Goal: Task Accomplishment & Management: Manage account settings

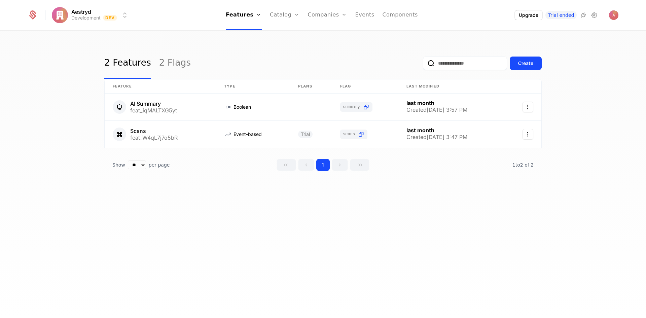
click at [334, 35] on link "Companies" at bounding box center [331, 32] width 31 height 5
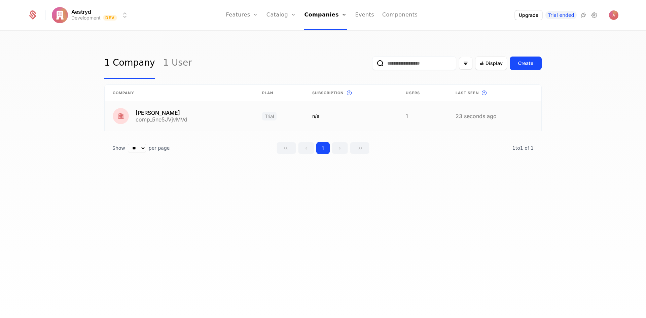
click at [512, 116] on link at bounding box center [494, 116] width 94 height 30
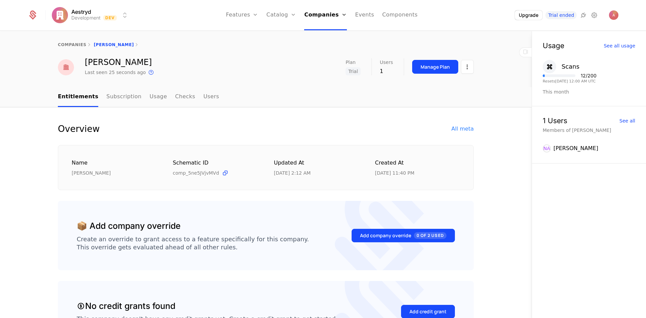
click at [465, 69] on html "Aestryd Development Dev Features Features Flags Catalog Plans Add Ons Credits C…" at bounding box center [323, 159] width 646 height 318
click at [450, 100] on div "Delete company" at bounding box center [437, 101] width 50 height 9
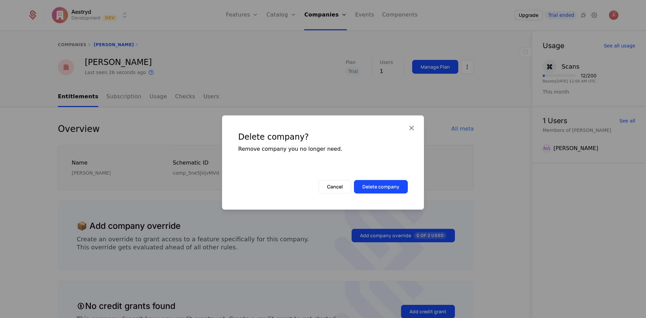
click at [393, 176] on div "Delete company? Remove company you no longer need." at bounding box center [323, 147] width 202 height 65
click at [392, 182] on button "Delete company" at bounding box center [381, 186] width 54 height 13
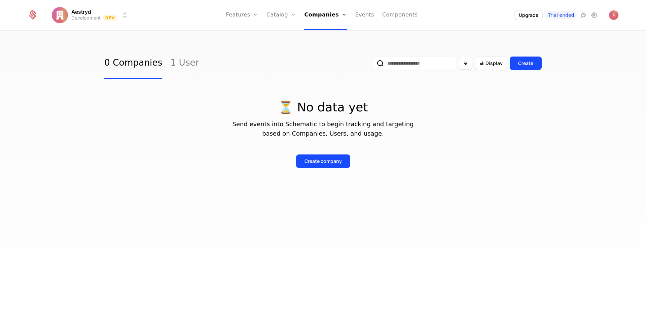
click at [324, 46] on link "Users" at bounding box center [327, 43] width 31 height 5
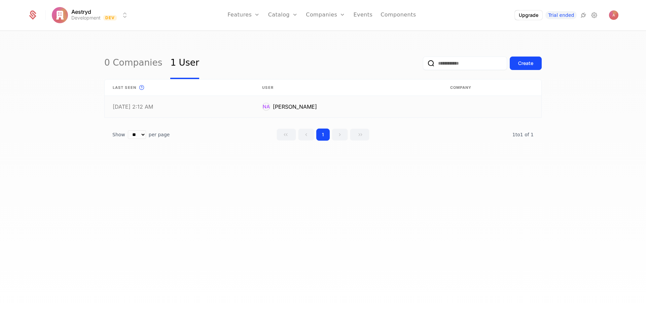
click at [464, 107] on link at bounding box center [491, 107] width 99 height 22
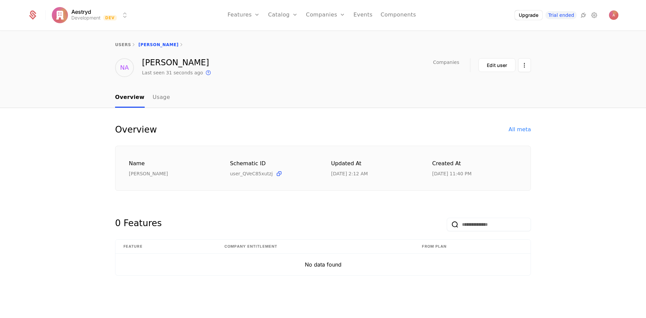
click at [524, 66] on html "Aestryd Development Dev Features Features Flags Catalog Plans Add Ons Credits C…" at bounding box center [323, 159] width 646 height 318
click at [496, 85] on div "Delete user" at bounding box center [489, 84] width 35 height 9
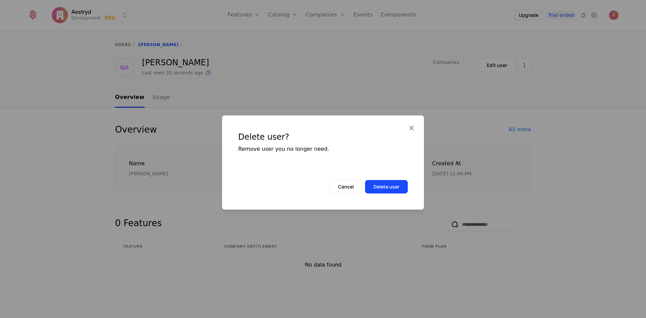
click at [383, 188] on button "Delete user" at bounding box center [386, 186] width 43 height 13
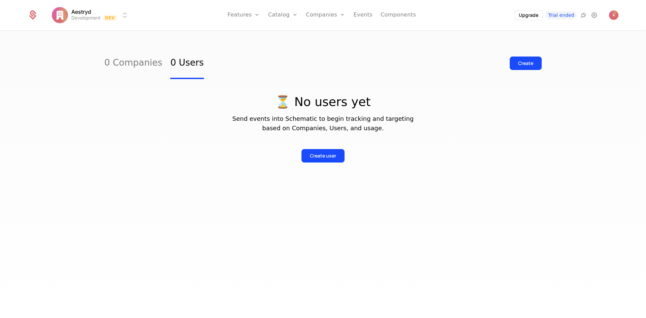
click at [339, 17] on link "Companies" at bounding box center [325, 15] width 39 height 30
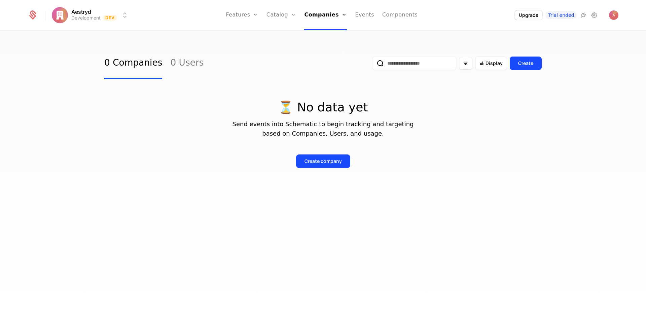
click at [330, 34] on link "Companies" at bounding box center [327, 32] width 31 height 5
click at [325, 46] on link "Users" at bounding box center [327, 43] width 31 height 5
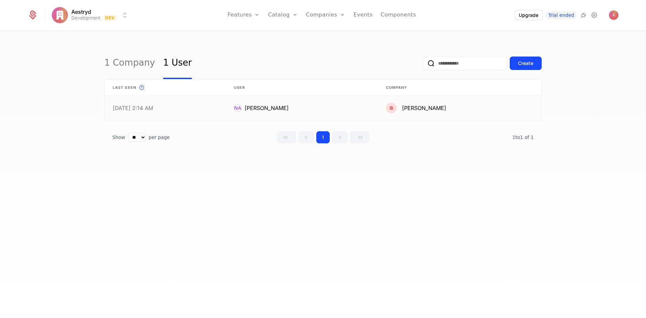
click at [491, 111] on link at bounding box center [460, 108] width 164 height 24
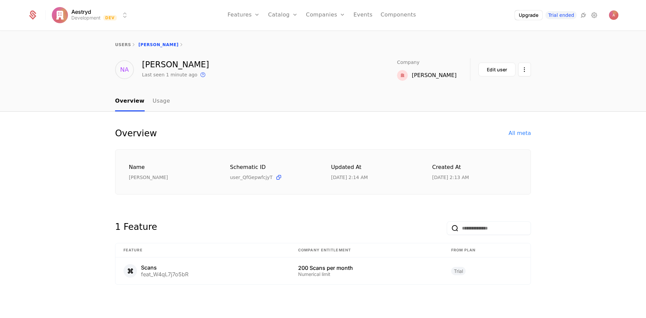
click at [524, 69] on html "Aestryd Development Dev Features Features Flags Catalog Plans Add Ons Credits C…" at bounding box center [323, 159] width 646 height 318
click at [486, 91] on div "Delete user" at bounding box center [489, 89] width 35 height 9
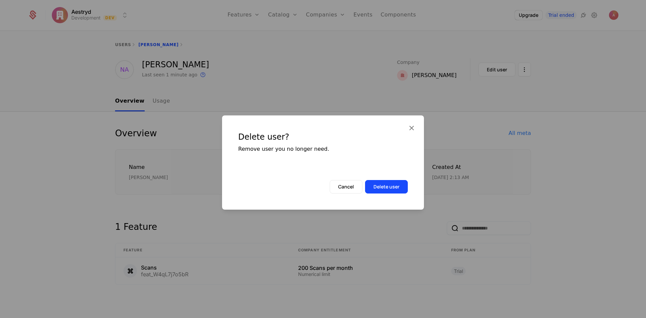
click at [401, 182] on button "Delete user" at bounding box center [386, 186] width 43 height 13
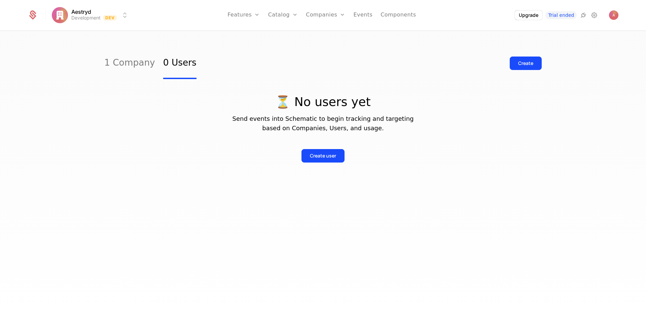
click at [325, 46] on link "Users" at bounding box center [329, 43] width 31 height 5
click at [329, 36] on link "Companies" at bounding box center [329, 32] width 31 height 5
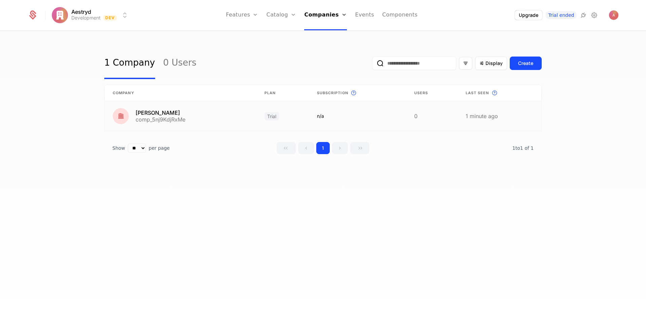
click at [494, 116] on link at bounding box center [500, 116] width 84 height 30
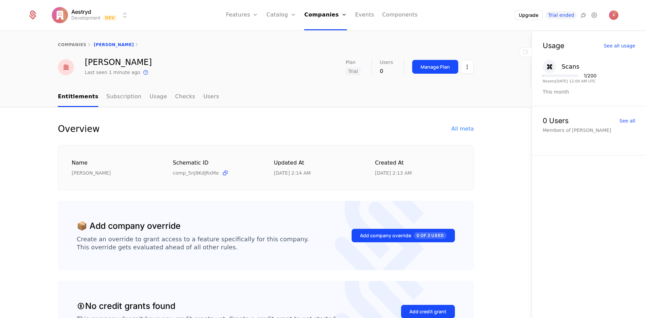
click at [467, 66] on html "Aestryd Development Dev Features Features Flags Catalog Plans Add Ons Credits C…" at bounding box center [323, 159] width 646 height 318
click at [441, 102] on div "Delete company" at bounding box center [437, 101] width 50 height 9
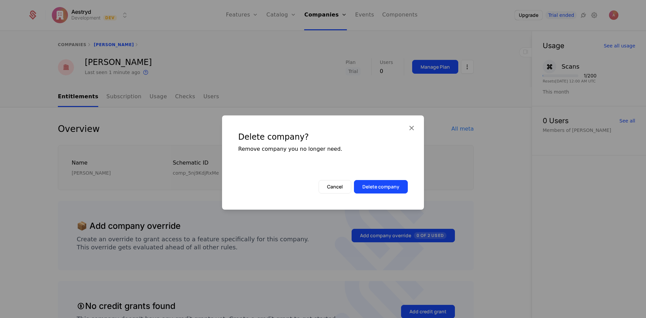
click at [391, 183] on button "Delete company" at bounding box center [381, 186] width 54 height 13
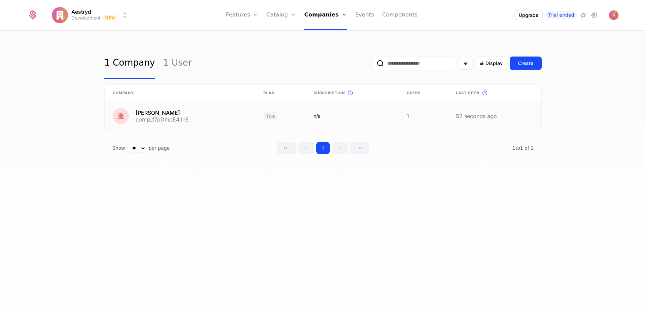
click at [508, 118] on link at bounding box center [495, 116] width 94 height 30
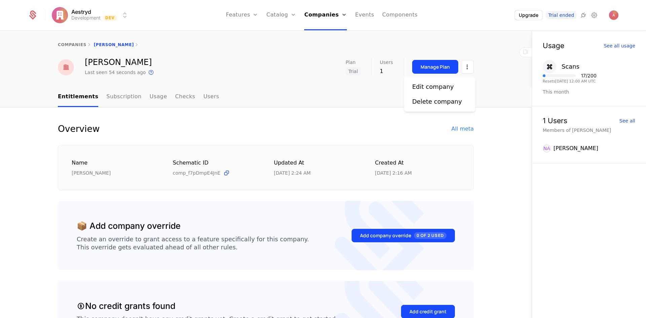
click at [468, 68] on html "Aestryd Development Dev Features Features Flags Catalog Plans Add Ons Credits C…" at bounding box center [323, 159] width 646 height 318
click at [431, 100] on div "Delete company" at bounding box center [437, 101] width 50 height 9
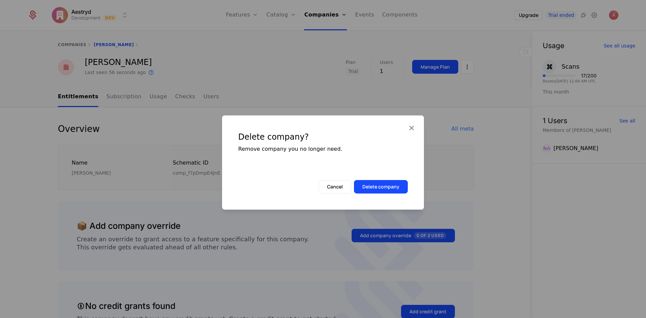
click at [392, 182] on button "Delete company" at bounding box center [381, 186] width 54 height 13
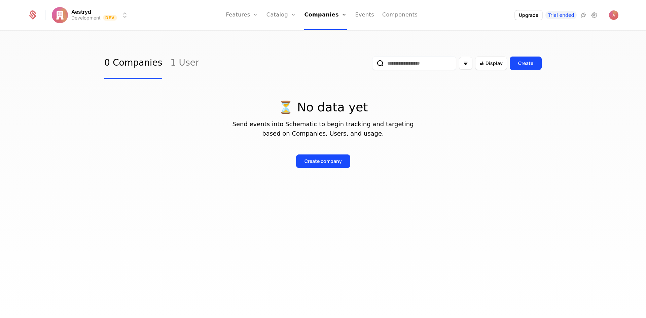
click at [330, 43] on link "Users" at bounding box center [327, 43] width 31 height 5
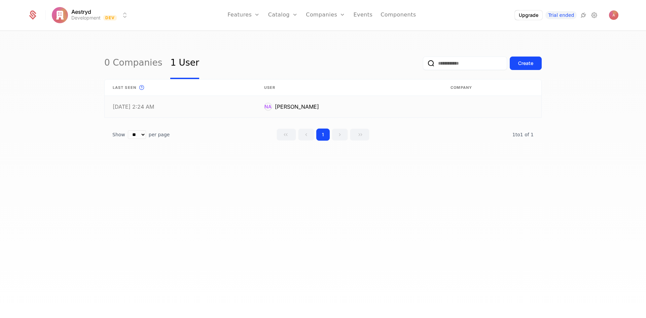
click at [447, 107] on link at bounding box center [491, 107] width 99 height 22
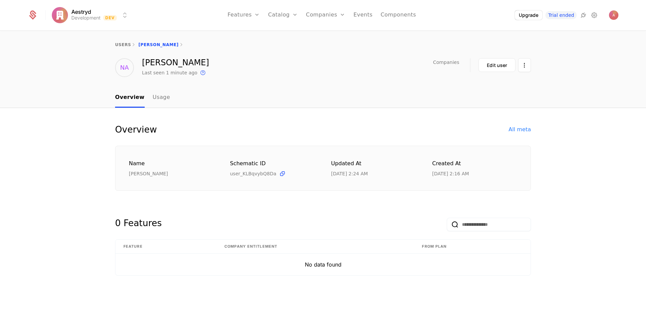
click at [531, 68] on div "NA [PERSON_NAME] Last seen 1 minute ago This is the date a track or identify ev…" at bounding box center [322, 67] width 437 height 19
click at [525, 67] on html "Aestryd Development Dev Features Features Flags Catalog Plans Add Ons Credits C…" at bounding box center [323, 159] width 646 height 318
click at [492, 86] on div "Delete user" at bounding box center [489, 84] width 35 height 9
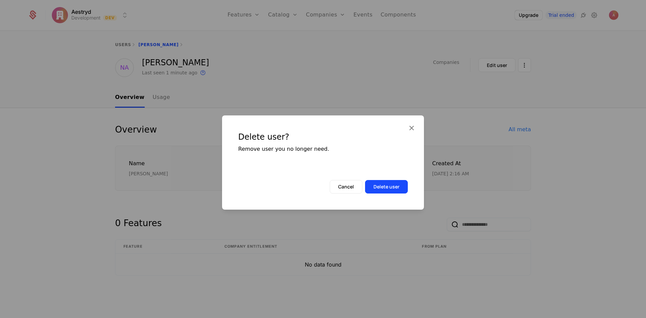
click at [393, 184] on button "Delete user" at bounding box center [386, 186] width 43 height 13
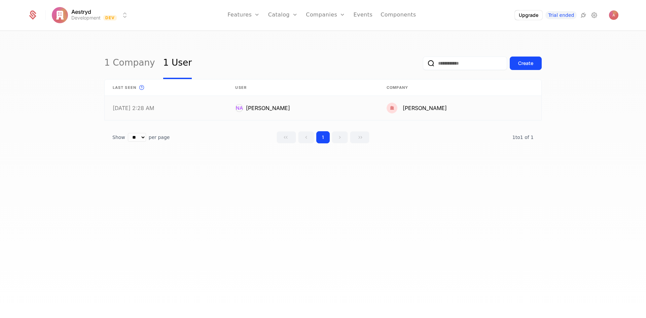
click at [492, 110] on link at bounding box center [459, 108] width 163 height 24
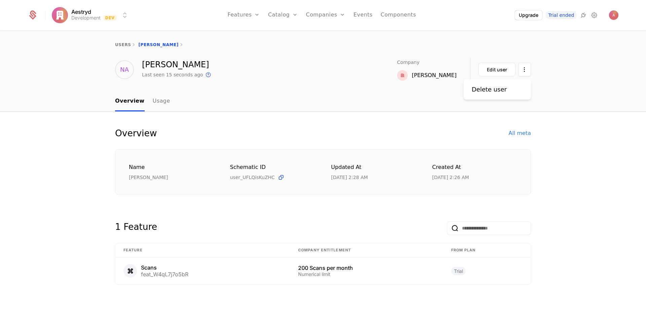
click at [523, 70] on html "Aestryd Development Dev Features Features Flags Catalog Plans Add Ons Credits C…" at bounding box center [323, 159] width 646 height 318
click at [495, 92] on div "Delete user" at bounding box center [489, 89] width 35 height 9
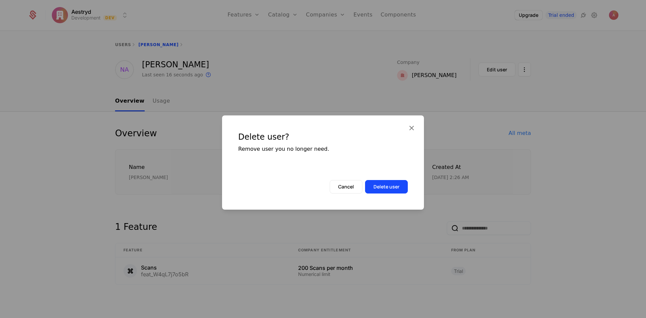
click at [396, 182] on button "Delete user" at bounding box center [386, 186] width 43 height 13
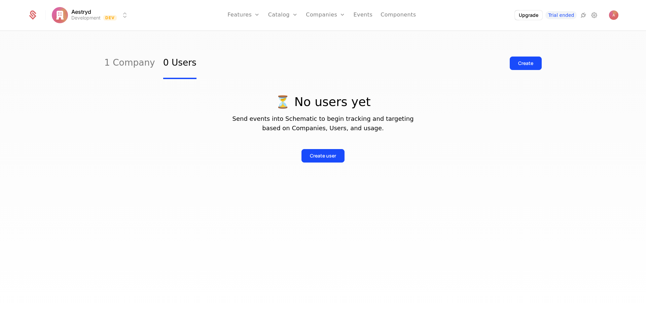
click at [329, 36] on link "Companies" at bounding box center [329, 32] width 31 height 5
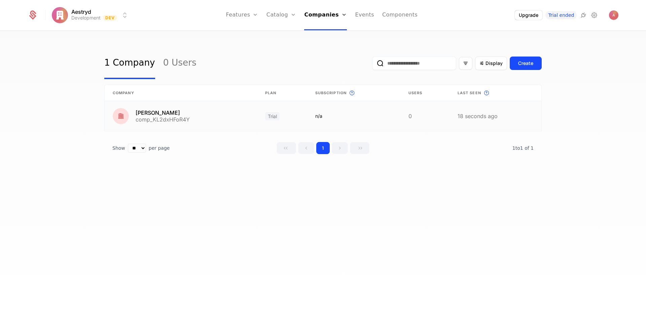
click at [509, 113] on link at bounding box center [495, 116] width 92 height 30
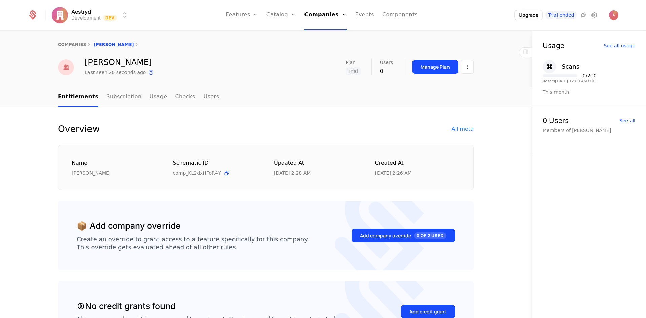
click at [471, 65] on div "[PERSON_NAME] Last seen 20 seconds ago This is the date a track or identify eve…" at bounding box center [265, 67] width 437 height 18
click at [467, 64] on html "Aestryd Development Dev Features Features Flags Catalog Plans Add Ons Credits C…" at bounding box center [323, 159] width 646 height 318
click at [448, 97] on div "Delete company" at bounding box center [437, 101] width 50 height 9
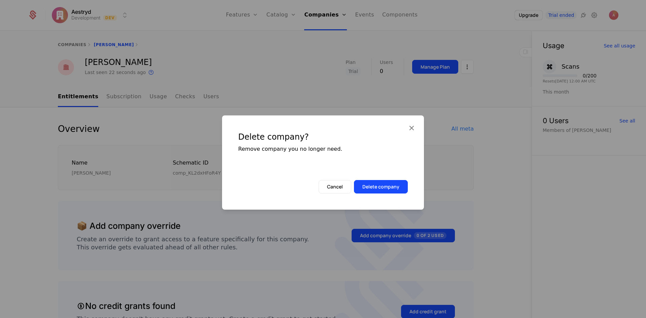
click at [381, 188] on button "Delete company" at bounding box center [381, 186] width 54 height 13
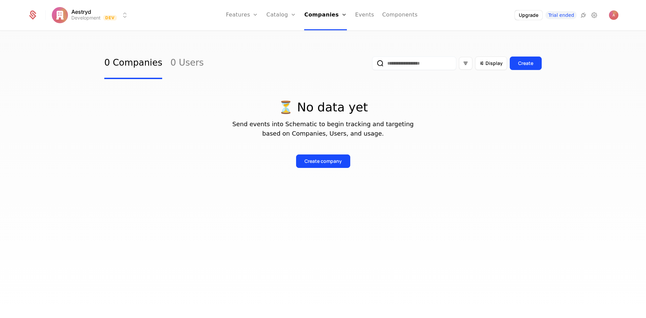
click at [324, 51] on div "Companies Users" at bounding box center [327, 38] width 47 height 32
click at [325, 46] on link "Users" at bounding box center [327, 43] width 31 height 5
